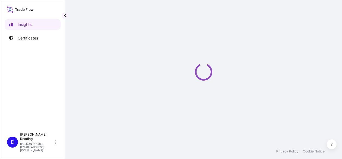
select select "2025"
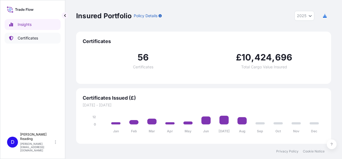
click at [18, 39] on p "Certificates" at bounding box center [28, 37] width 20 height 5
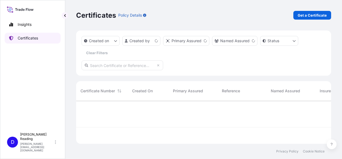
scroll to position [42, 251]
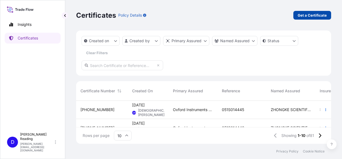
click at [305, 14] on p "Get a Certificate" at bounding box center [312, 15] width 29 height 5
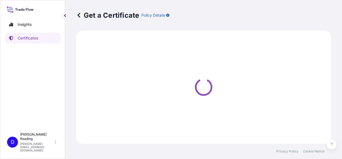
select select "Road / [GEOGRAPHIC_DATA]"
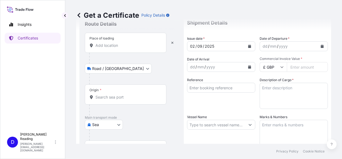
scroll to position [27, 0]
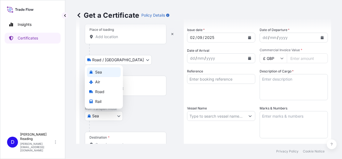
click at [119, 118] on body "Insights Certificates D [PERSON_NAME] [PERSON_NAME][EMAIL_ADDRESS][DOMAIN_NAME]…" at bounding box center [171, 79] width 342 height 159
click at [98, 82] on span "Air" at bounding box center [97, 81] width 5 height 5
select select "Air"
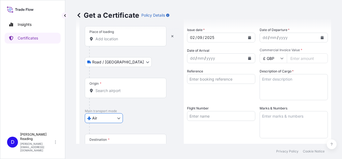
click at [122, 42] on div "Place of loading" at bounding box center [126, 36] width 82 height 20
click at [122, 42] on input "Place of loading" at bounding box center [127, 38] width 64 height 5
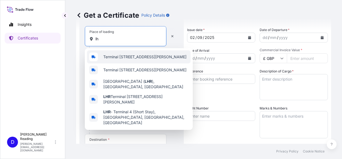
type input "l"
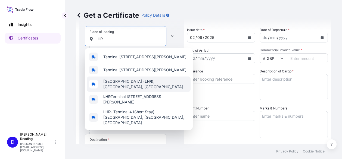
click at [113, 84] on span "[GEOGRAPHIC_DATA] ( LHR ), [GEOGRAPHIC_DATA], [GEOGRAPHIC_DATA]" at bounding box center [145, 84] width 85 height 11
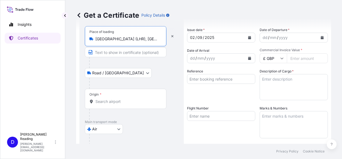
type input "[GEOGRAPHIC_DATA] (LHR), [GEOGRAPHIC_DATA], [GEOGRAPHIC_DATA]"
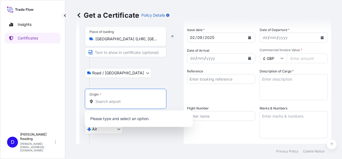
click at [105, 99] on input "Origin *" at bounding box center [127, 101] width 64 height 5
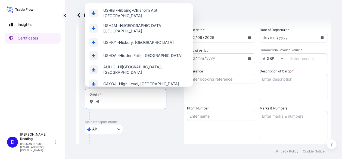
click at [105, 99] on input "HI" at bounding box center [127, 101] width 64 height 5
type input "HI"
click at [48, 88] on div "Insights Certificates" at bounding box center [33, 72] width 56 height 116
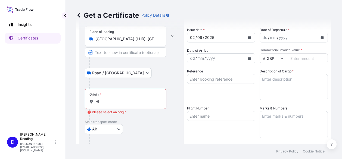
click at [102, 40] on input "[GEOGRAPHIC_DATA] (LHR), [GEOGRAPHIC_DATA], [GEOGRAPHIC_DATA]" at bounding box center [127, 38] width 64 height 5
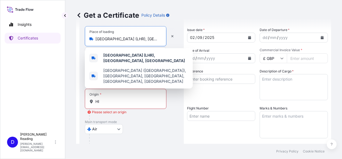
click at [100, 38] on input "[GEOGRAPHIC_DATA] (LHR), [GEOGRAPHIC_DATA], [GEOGRAPHIC_DATA]" at bounding box center [127, 38] width 64 height 5
click at [96, 39] on input "[GEOGRAPHIC_DATA] (LHR), [GEOGRAPHIC_DATA], [GEOGRAPHIC_DATA]" at bounding box center [127, 38] width 64 height 5
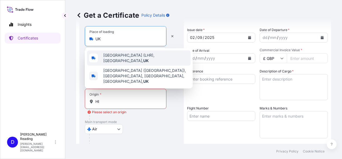
type input "K"
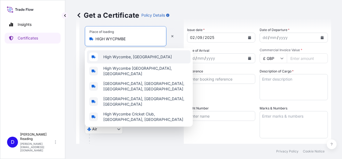
click at [116, 57] on span "High Wycombe, [GEOGRAPHIC_DATA]" at bounding box center [137, 56] width 69 height 5
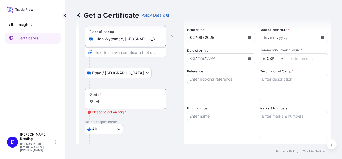
type input "High Wycombe, [GEOGRAPHIC_DATA]"
click at [106, 101] on input "HI" at bounding box center [127, 101] width 64 height 5
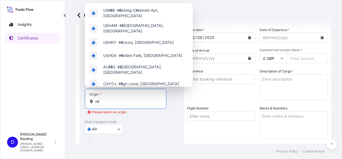
type input "H"
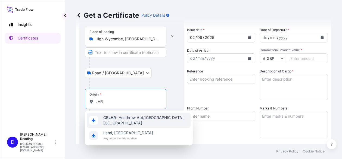
click at [117, 118] on span "GB LHR - Heathrow Apt/[GEOGRAPHIC_DATA], [GEOGRAPHIC_DATA]" at bounding box center [145, 120] width 85 height 11
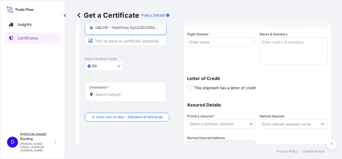
scroll to position [109, 0]
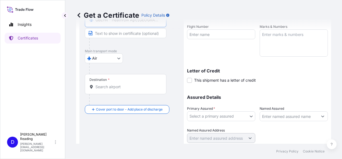
type input "GBLHR - Heathrow Apt/[GEOGRAPHIC_DATA], [GEOGRAPHIC_DATA]"
click at [103, 86] on input "Destination *" at bounding box center [127, 86] width 64 height 5
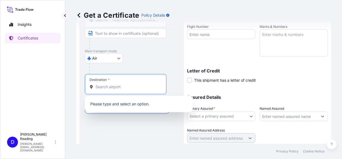
paste input "[GEOGRAPHIC_DATA]"
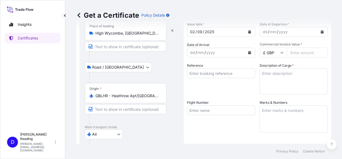
scroll to position [0, 0]
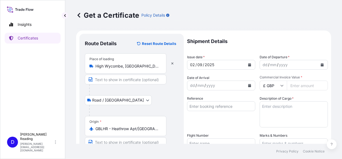
type input "CNGGZ - [GEOGRAPHIC_DATA], [GEOGRAPHIC_DATA]"
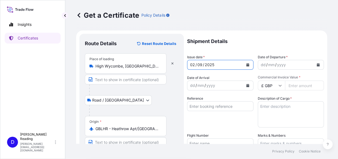
click at [246, 66] on icon "Calendar" at bounding box center [247, 64] width 3 height 3
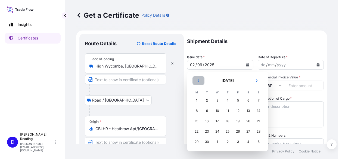
click at [198, 80] on icon "Previous" at bounding box center [199, 80] width 2 height 3
click at [226, 133] on div "21" at bounding box center [228, 131] width 10 height 10
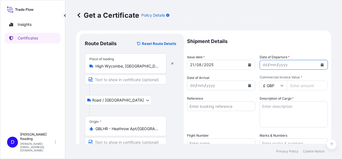
click at [321, 64] on icon "Calendar" at bounding box center [322, 64] width 3 height 3
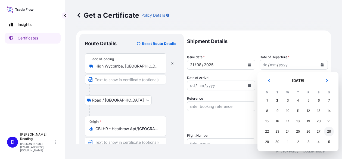
click at [330, 133] on div "28" at bounding box center [329, 131] width 10 height 10
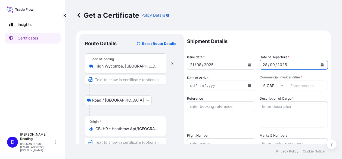
click at [248, 85] on icon "Calendar" at bounding box center [249, 85] width 3 height 3
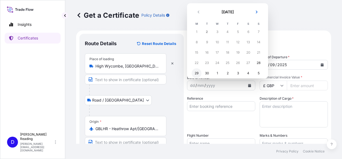
click at [196, 72] on div "29" at bounding box center [197, 73] width 10 height 10
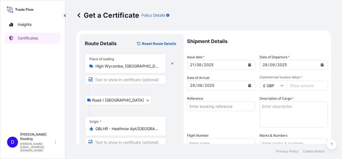
click at [280, 84] on icon at bounding box center [281, 85] width 3 height 3
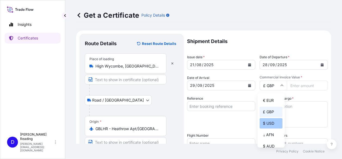
click at [268, 122] on div "$ USD" at bounding box center [271, 123] width 23 height 10
type input "$ USD"
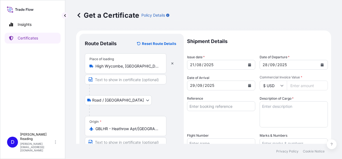
click at [299, 87] on input "Commercial Invoice Value *" at bounding box center [307, 85] width 41 height 10
type input "53000"
click at [218, 105] on input "Reference" at bounding box center [221, 106] width 68 height 10
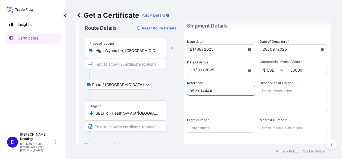
scroll to position [27, 0]
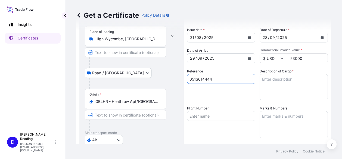
type input "051S014444"
click at [276, 79] on textarea "Description of Cargo *" at bounding box center [294, 87] width 68 height 26
paste textarea "Ultim Max 65"
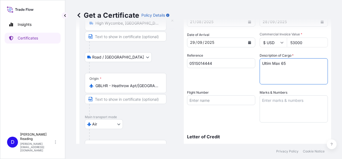
scroll to position [54, 0]
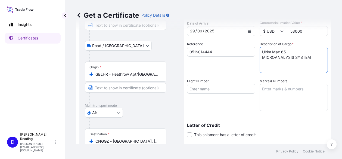
type textarea "Ultim Max 65 MICROANALYSIS SYSTEM"
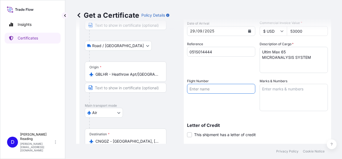
click at [220, 87] on input "Flight Number" at bounding box center [221, 89] width 68 height 10
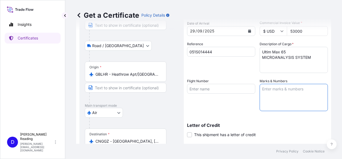
click at [265, 91] on textarea "Marks & Numbers" at bounding box center [294, 97] width 68 height 27
paste textarea "ZKLUJWJX25008BMV"
type textarea "ZKLUJWJX25008BMV [GEOGRAPHIC_DATA] [GEOGRAPHIC_DATA]"
click at [201, 87] on input "Flight Number" at bounding box center [221, 89] width 68 height 10
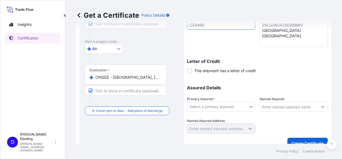
scroll to position [126, 0]
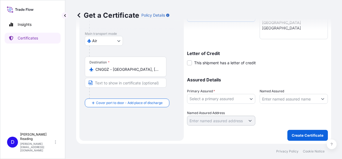
type input "CZ9466"
click at [250, 99] on body "Insights Certificates D [PERSON_NAME] [PERSON_NAME][EMAIL_ADDRESS][DOMAIN_NAME]…" at bounding box center [171, 79] width 342 height 159
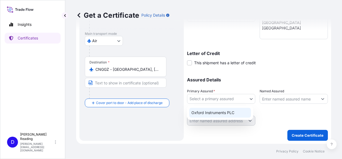
click at [217, 113] on div "Oxford Instruments PLC" at bounding box center [220, 113] width 62 height 10
select select "31445"
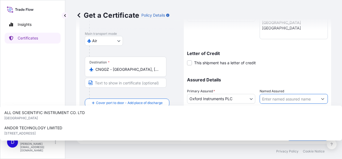
click at [271, 100] on input "Named Assured" at bounding box center [289, 99] width 58 height 10
paste input "Zhongke Scientific & Technical Co., Ltd. [STREET_ADDRESS]"
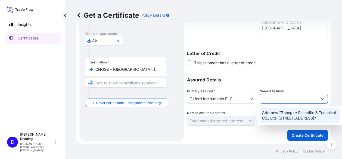
click at [282, 119] on span "Add new "Zhongke Scientific & Technical Co., Ltd. [STREET_ADDRESS]"" at bounding box center [300, 115] width 76 height 11
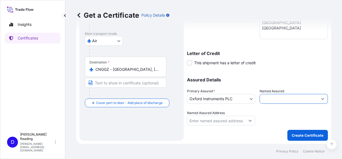
click at [290, 97] on input "Zhongke Scientific & Technical Co., Ltd. [STREET_ADDRESS]" at bounding box center [289, 99] width 58 height 10
type input "Zhongke Scientific & Technical Co., Ltd. [STREET_ADDRESS]"
click at [226, 118] on input "Named Assured Address" at bounding box center [216, 121] width 58 height 10
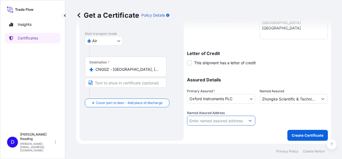
paste input "Zhongke Scientific & Technical Co., Ltd. [STREET_ADDRESS]"
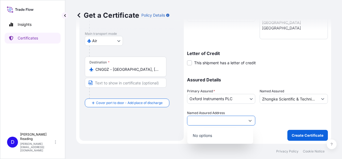
type input "Zhongke Scientific & Technical Co., Ltd. [STREET_ADDRESS]"
click at [201, 137] on p "No options" at bounding box center [220, 135] width 61 height 12
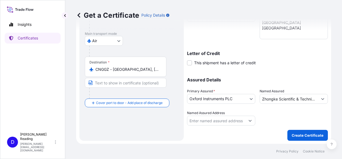
click at [282, 111] on div at bounding box center [294, 117] width 68 height 15
click at [301, 135] on p "Create Certificate" at bounding box center [308, 134] width 32 height 5
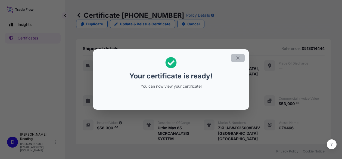
click at [241, 60] on button "button" at bounding box center [238, 58] width 14 height 9
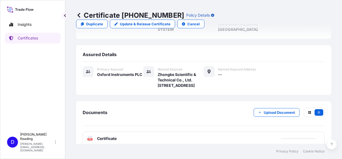
scroll to position [119, 0]
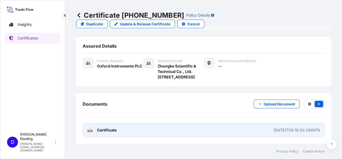
click at [107, 131] on span "Certificate" at bounding box center [107, 129] width 20 height 5
